Goal: Task Accomplishment & Management: Use online tool/utility

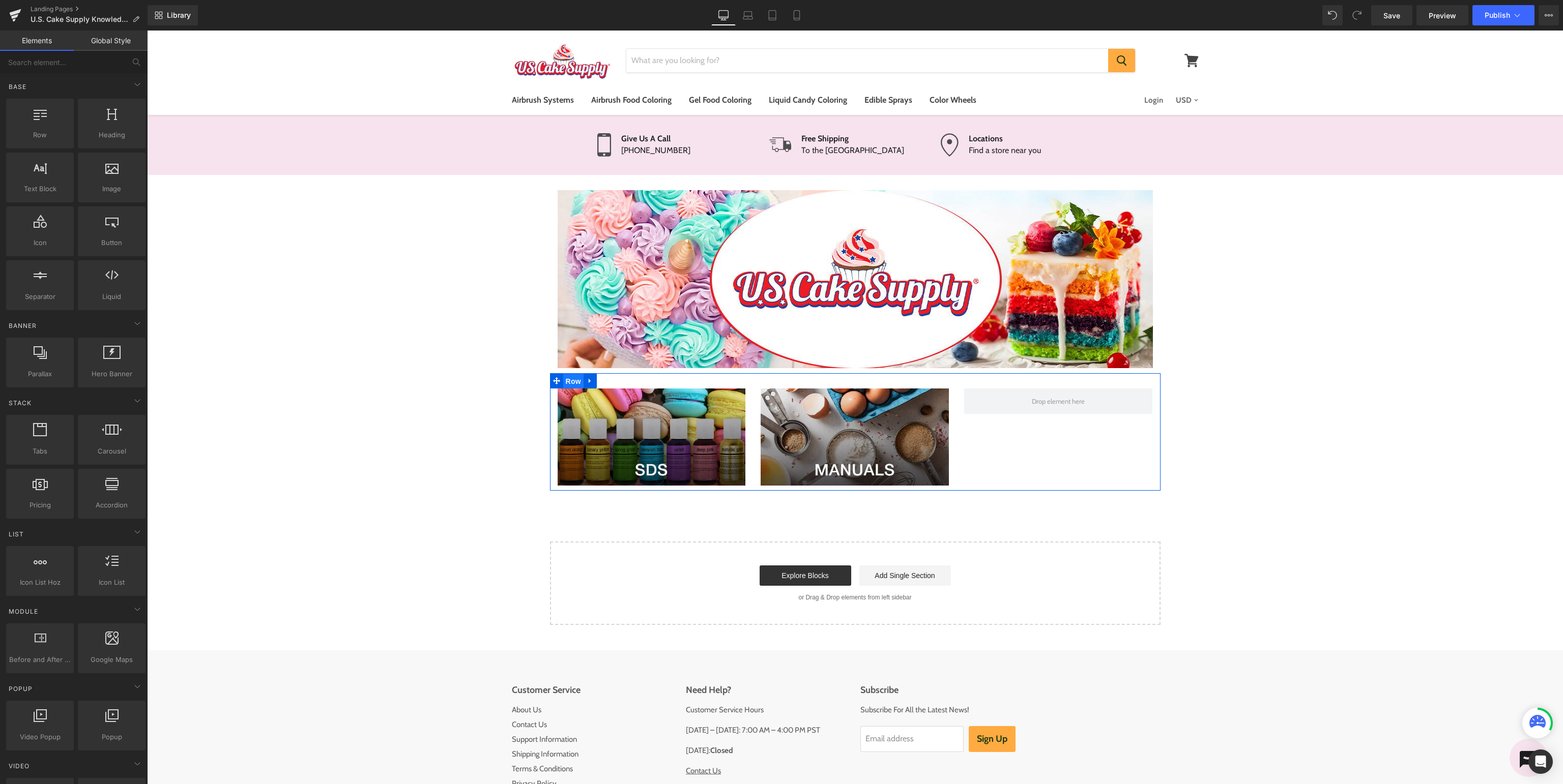
click at [568, 382] on span "Row" at bounding box center [573, 381] width 20 height 15
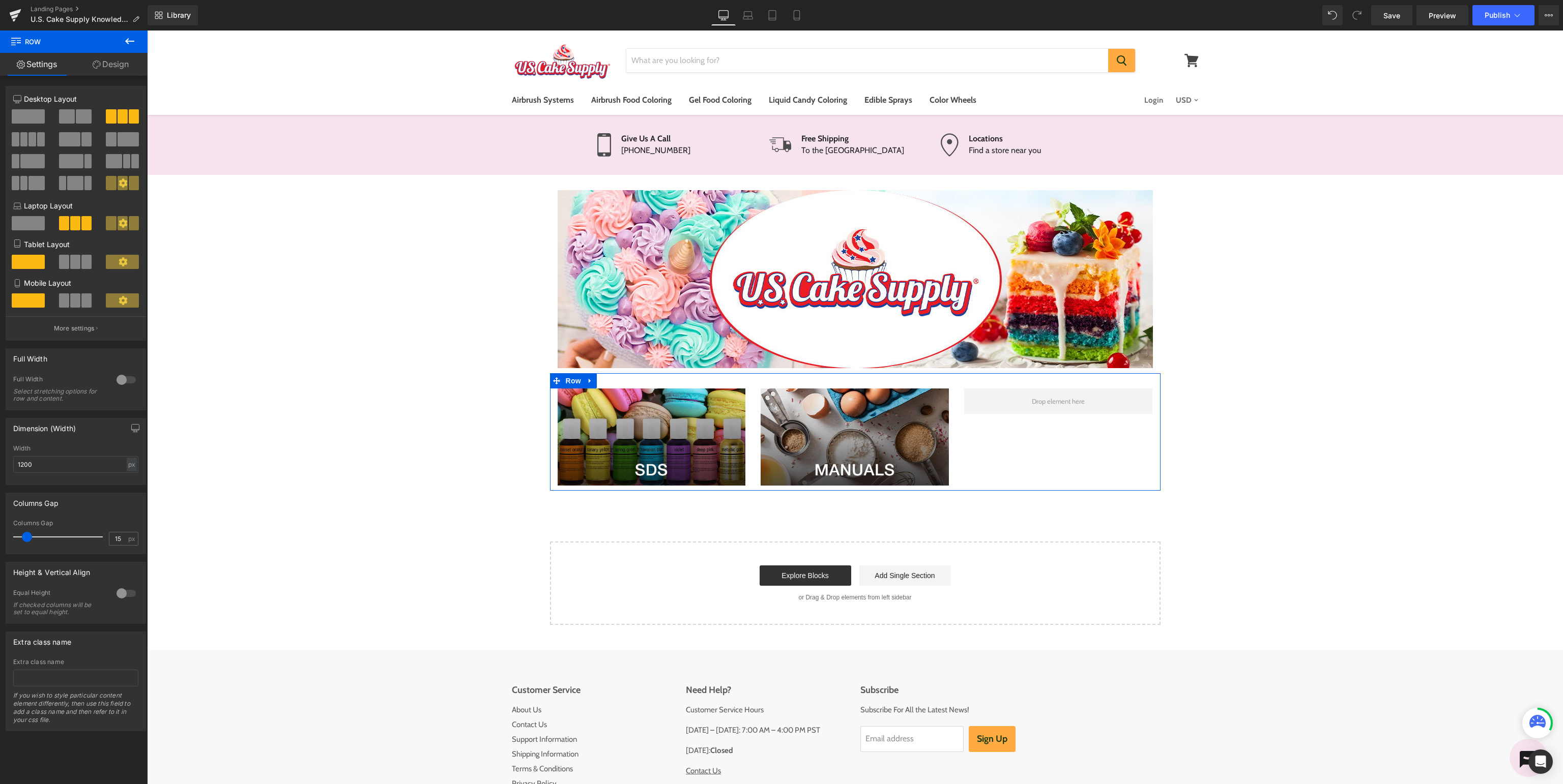
click at [74, 115] on span at bounding box center [67, 117] width 16 height 15
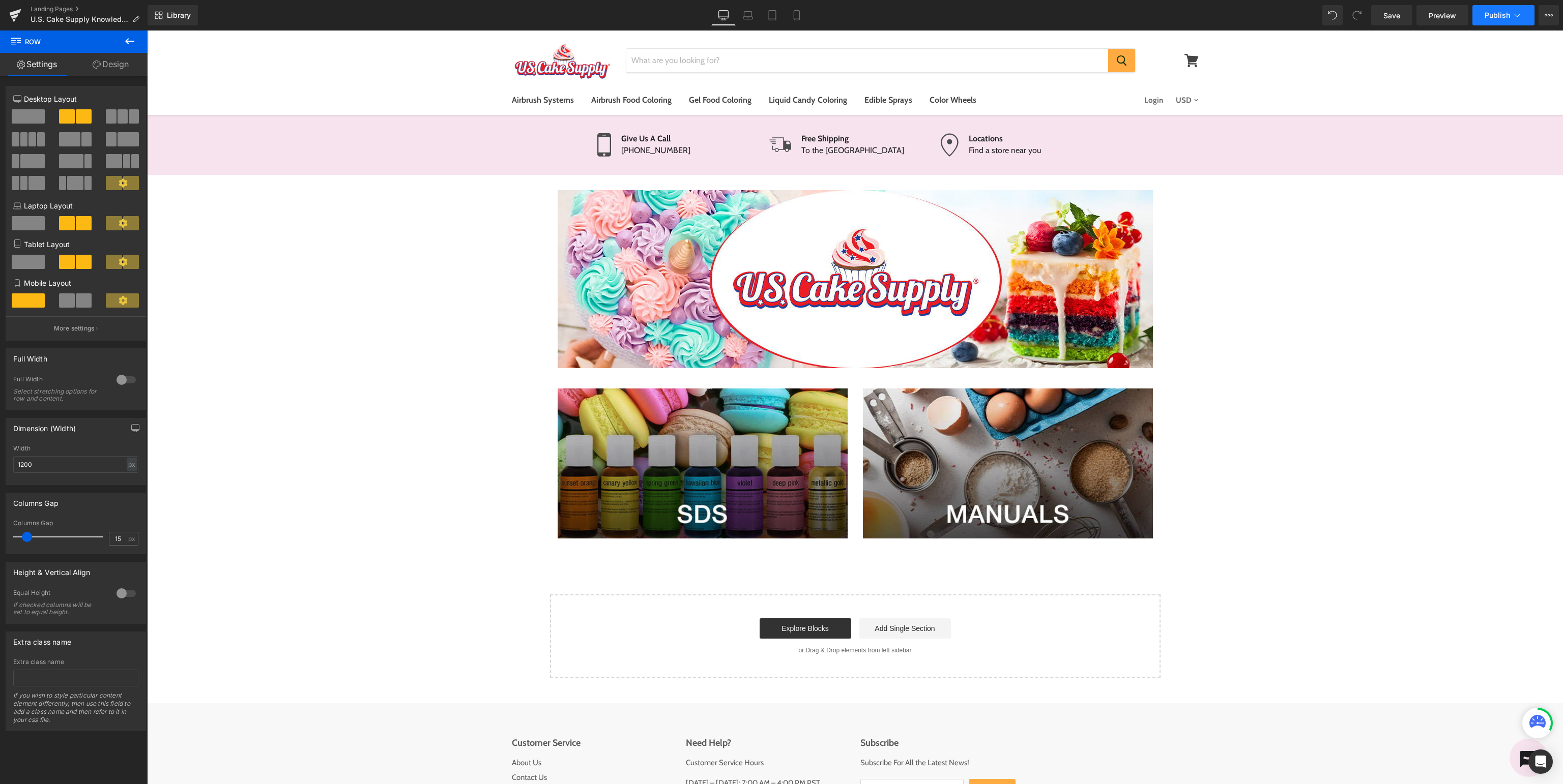
click at [1494, 11] on button "Publish" at bounding box center [1503, 15] width 62 height 20
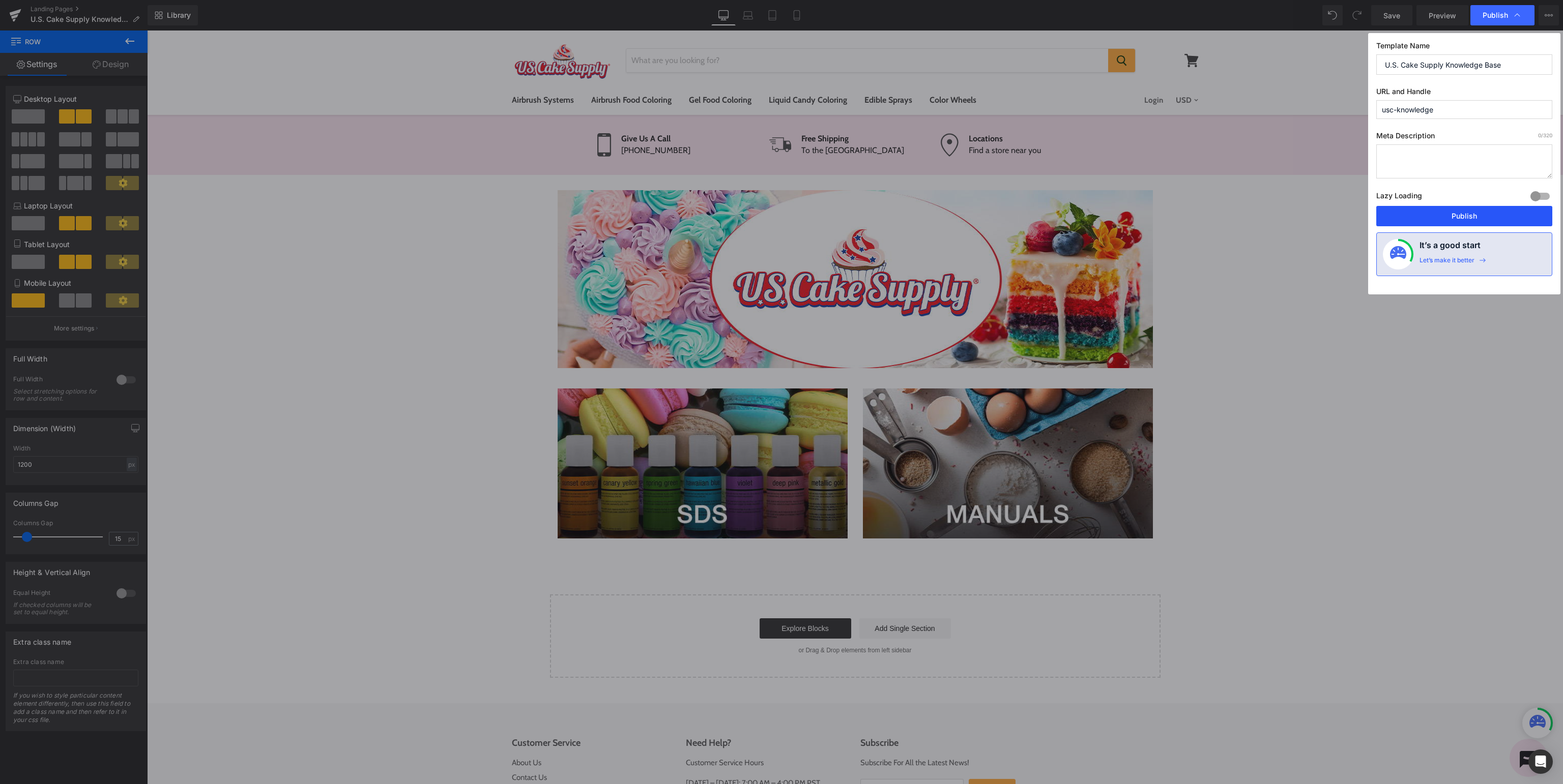
click at [1466, 215] on button "Publish" at bounding box center [1464, 216] width 176 height 20
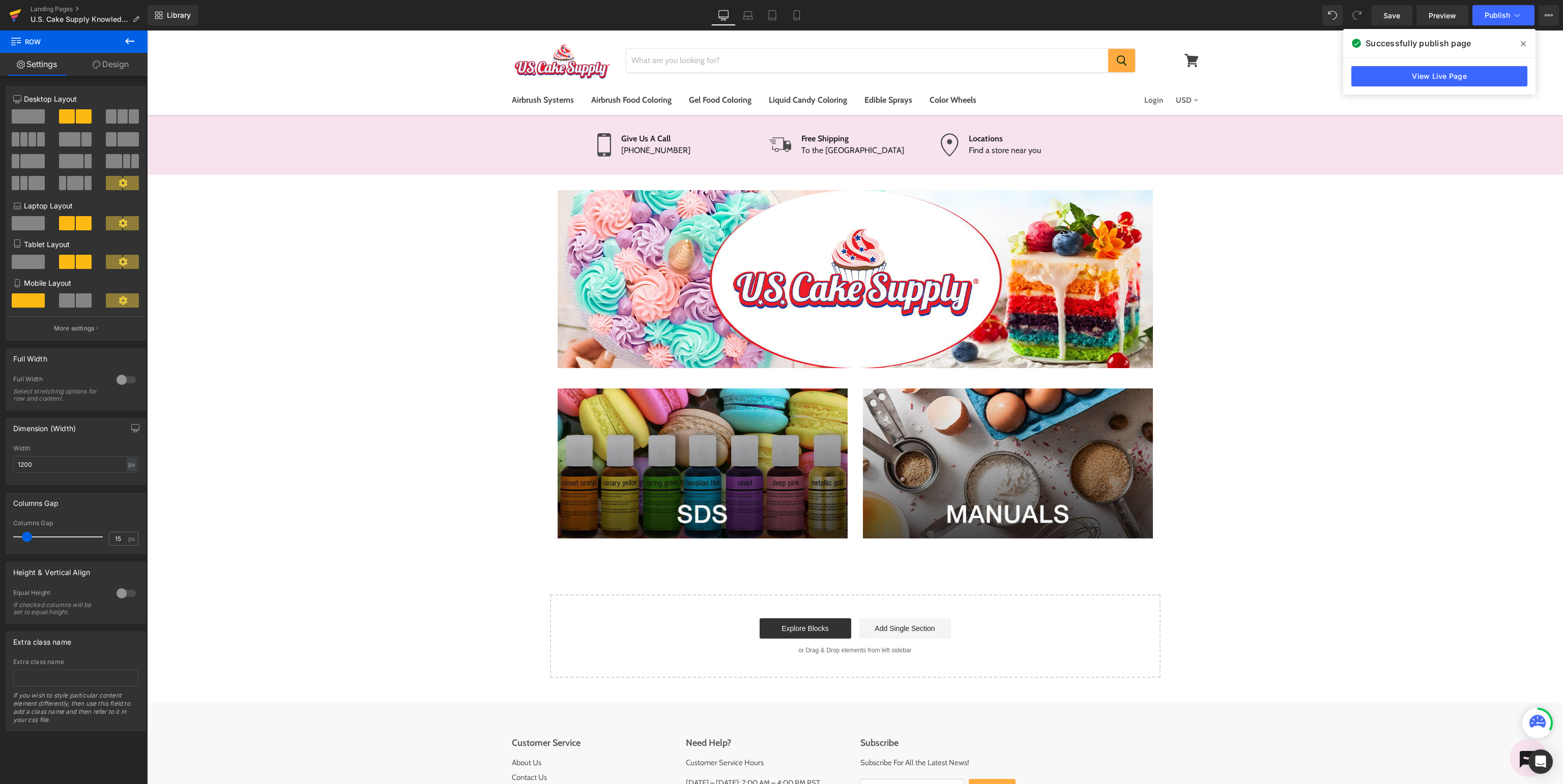
click at [12, 15] on icon at bounding box center [15, 15] width 12 height 26
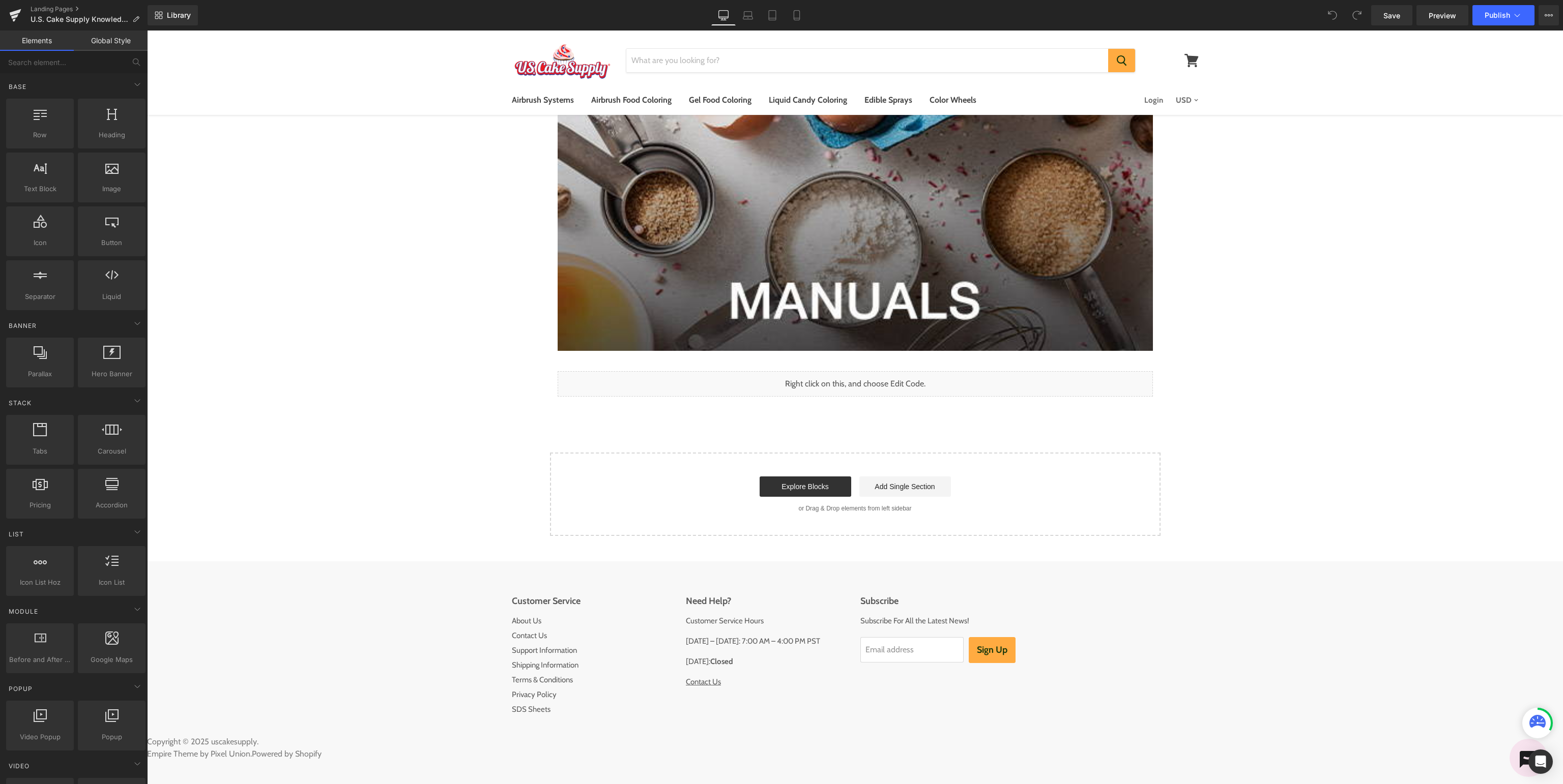
scroll to position [185, 0]
